Goal: Transaction & Acquisition: Book appointment/travel/reservation

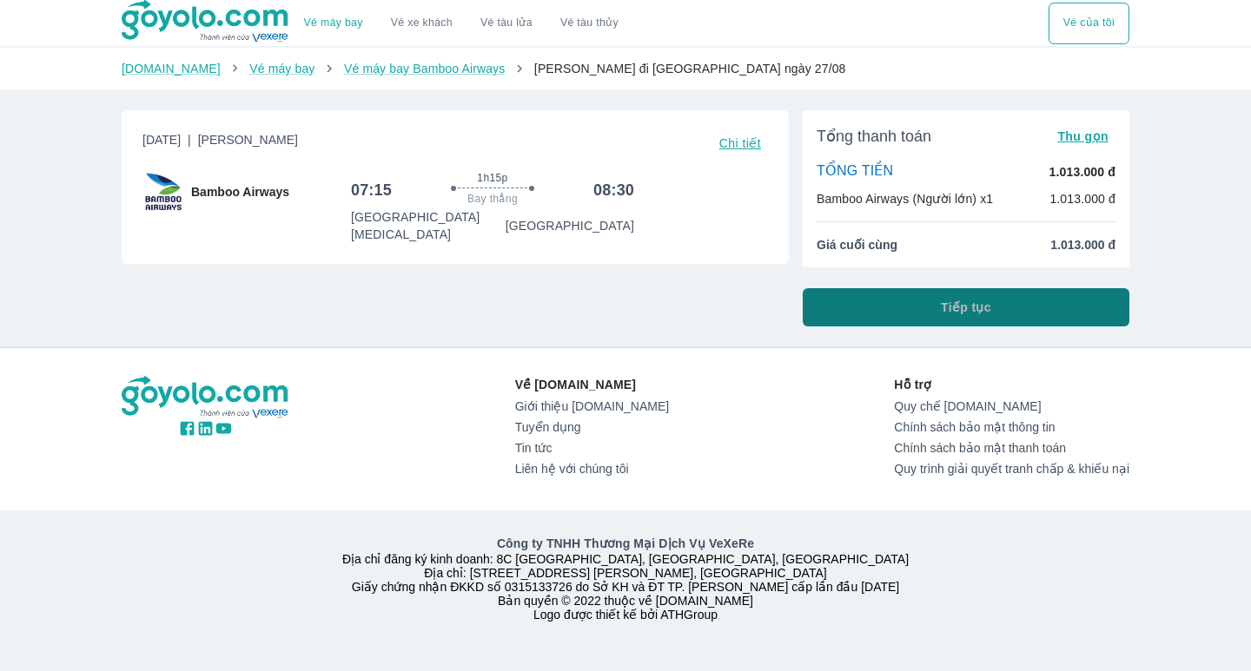
click at [1035, 313] on button "Tiếp tục" at bounding box center [966, 307] width 327 height 38
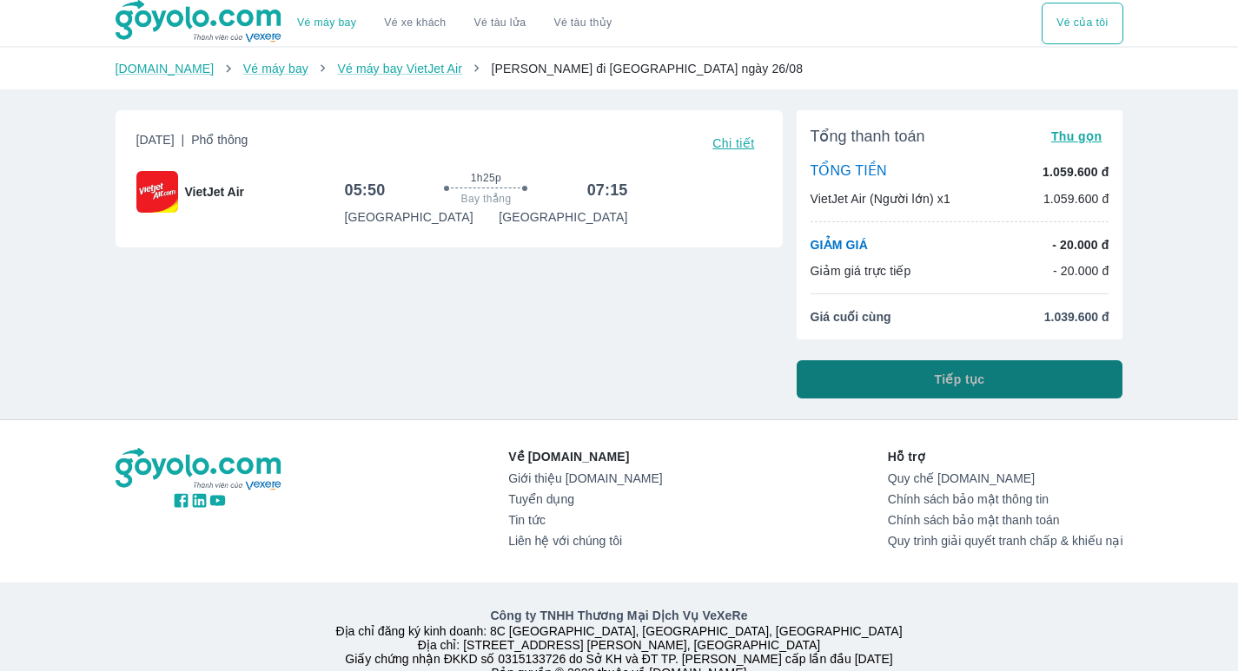
click at [961, 380] on span "Tiếp tục" at bounding box center [960, 379] width 50 height 17
